Goal: Task Accomplishment & Management: Manage account settings

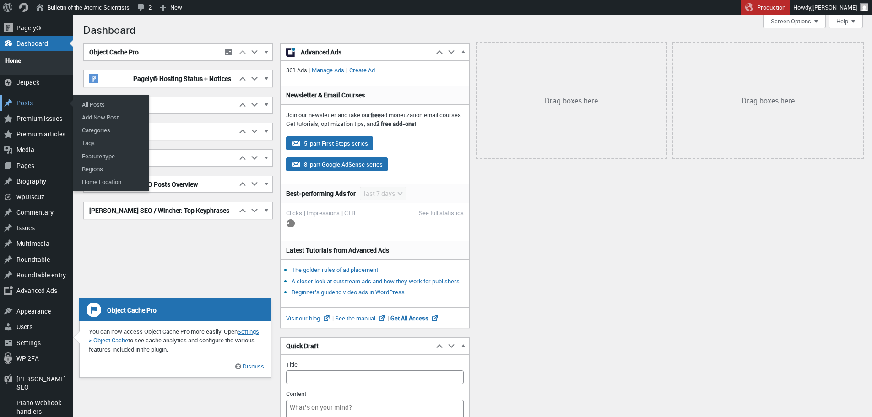
click at [16, 96] on div "Main menu" at bounding box center [8, 103] width 16 height 16
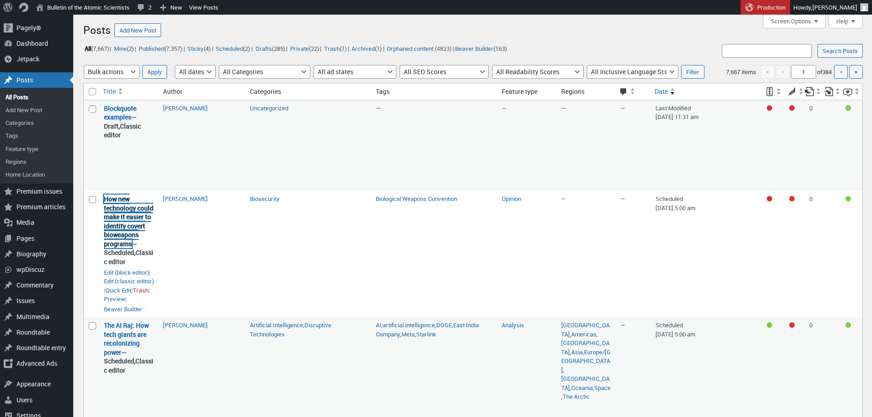
click at [126, 235] on link "How new technology could make it easier to identify covert bioweapons programs" at bounding box center [128, 222] width 49 height 54
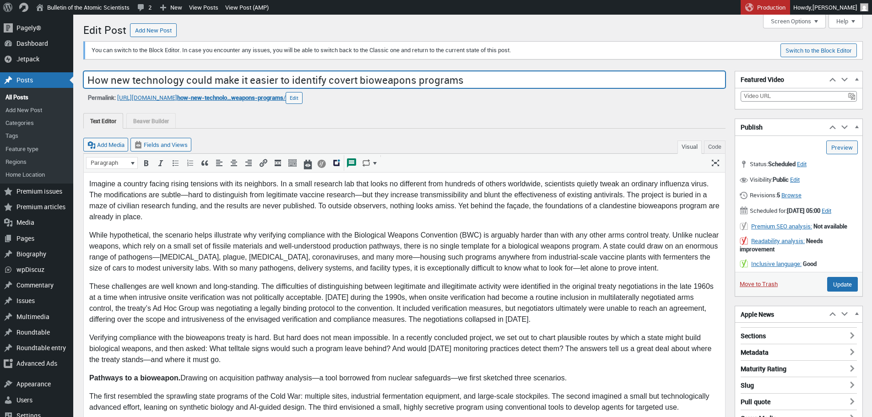
drag, startPoint x: 291, startPoint y: 98, endPoint x: 238, endPoint y: 84, distance: 54.8
click at [238, 84] on input "How new technology could make it easier to identify covert bioweapons programs" at bounding box center [404, 79] width 642 height 17
drag, startPoint x: 459, startPoint y: 82, endPoint x: 27, endPoint y: 81, distance: 432.6
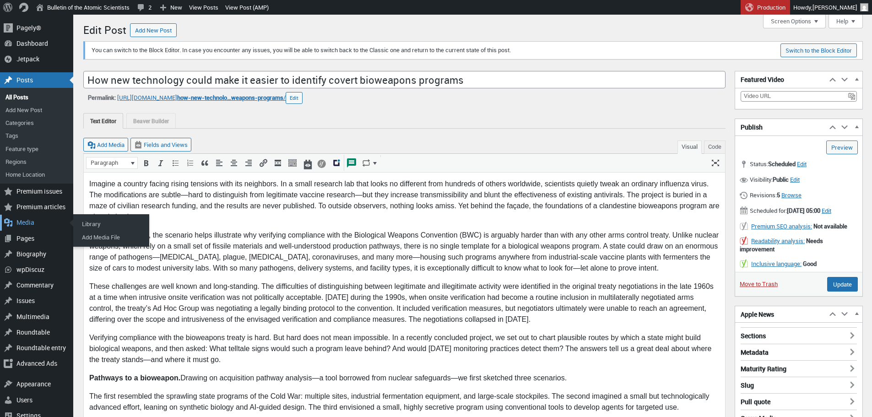
click at [25, 222] on div "Media" at bounding box center [36, 223] width 73 height 16
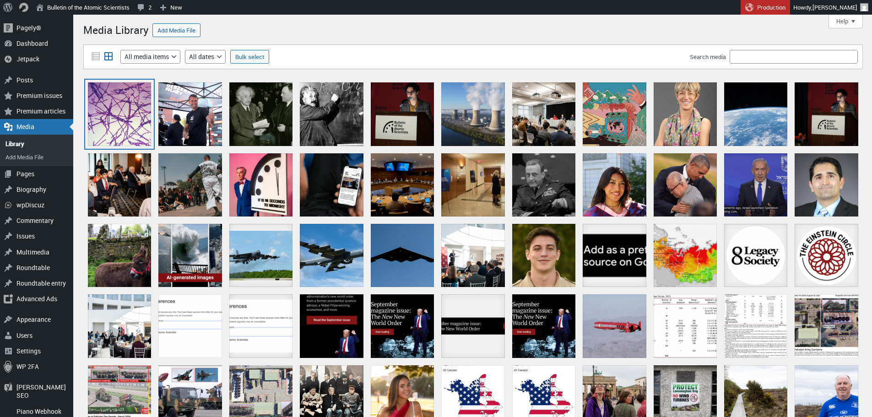
click at [118, 135] on div "anthrax" at bounding box center [119, 113] width 63 height 63
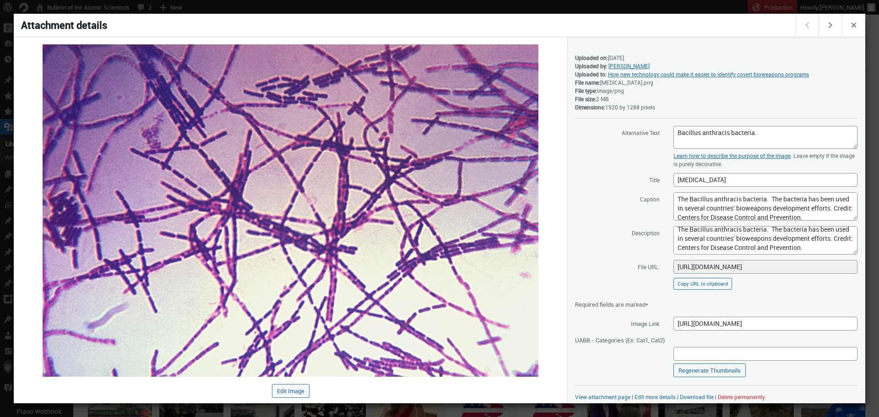
scroll to position [5, 0]
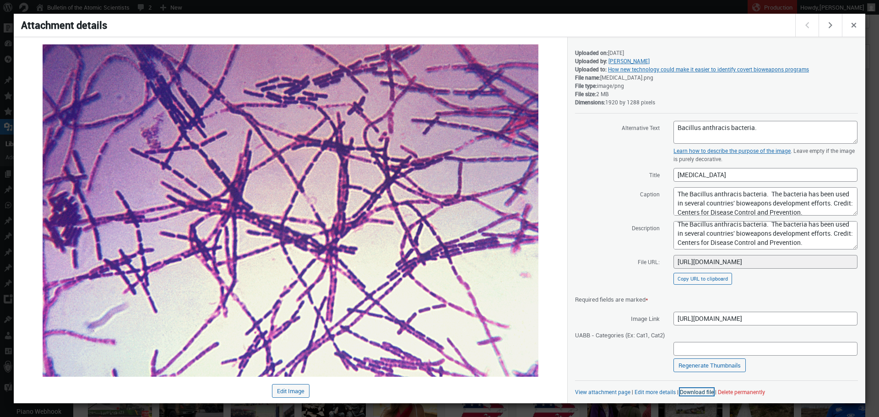
click at [703, 395] on link "Download file" at bounding box center [697, 391] width 34 height 7
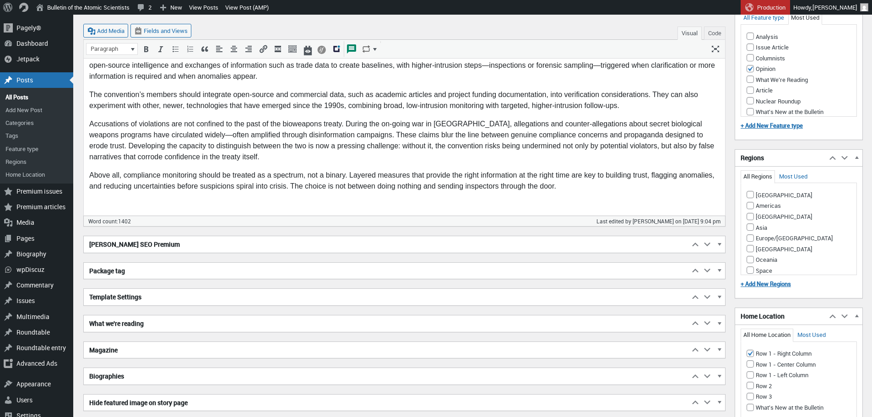
scroll to position [935, 0]
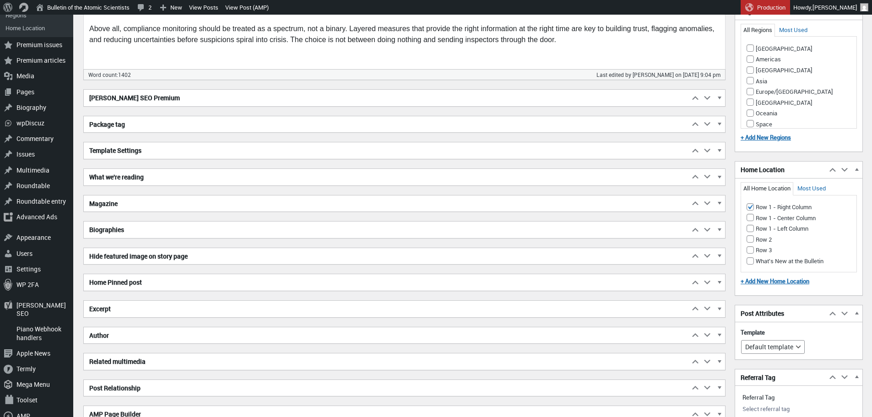
click at [164, 315] on h2 "Excerpt" at bounding box center [387, 309] width 606 height 16
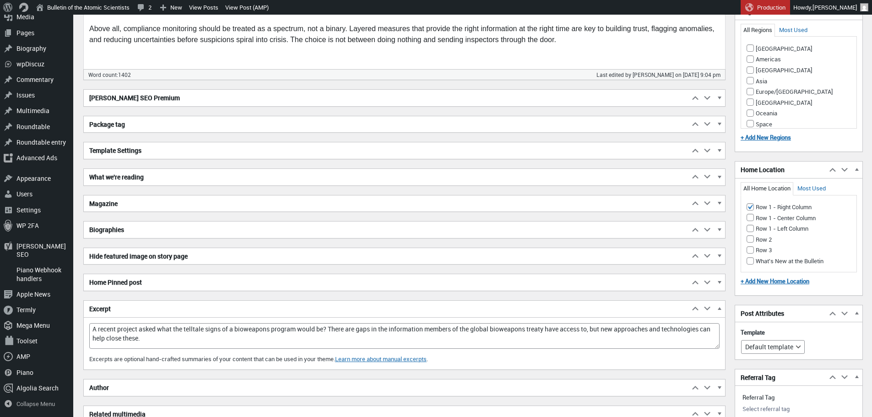
scroll to position [960, 0]
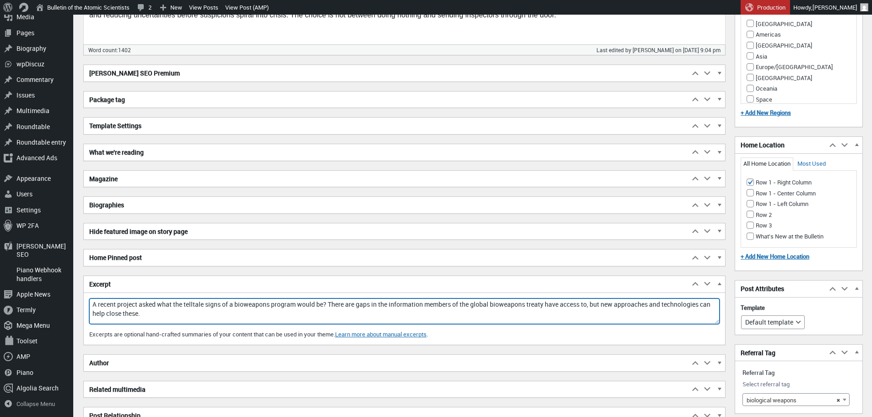
drag, startPoint x: 164, startPoint y: 315, endPoint x: 90, endPoint y: 284, distance: 80.7
drag, startPoint x: 90, startPoint y: 284, endPoint x: 153, endPoint y: 324, distance: 74.4
click at [153, 324] on textarea "A recent project asked what the telltale signs of a bioweapons program would be…" at bounding box center [404, 311] width 630 height 26
drag, startPoint x: 158, startPoint y: 316, endPoint x: 80, endPoint y: 302, distance: 79.6
